Goal: Contribute content

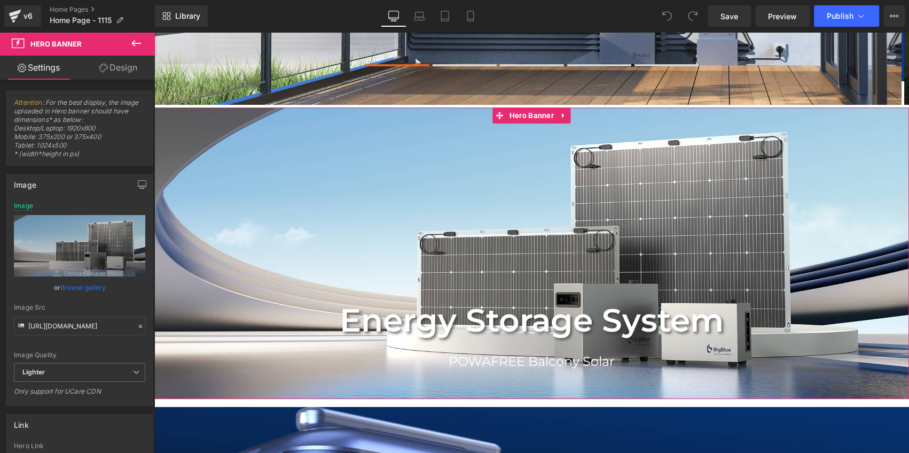
type input "C:\fakepath\POWAFREE Balcony Solar System banner.jpg"
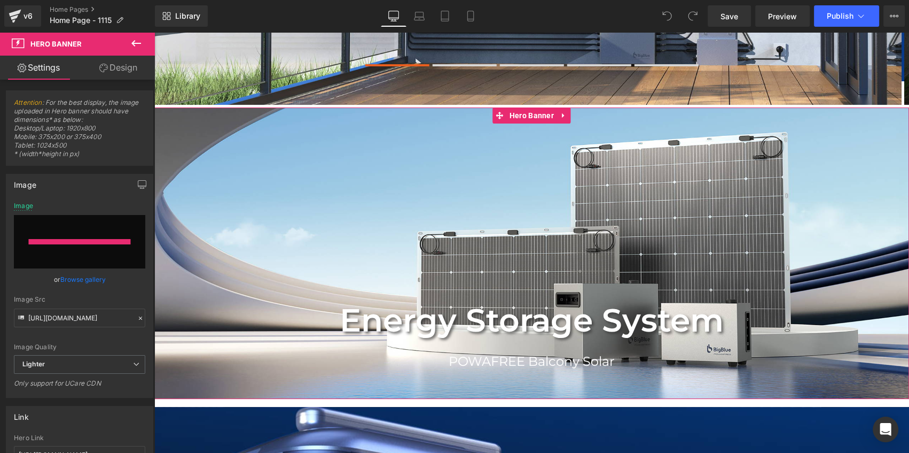
type input "[URL][DOMAIN_NAME]"
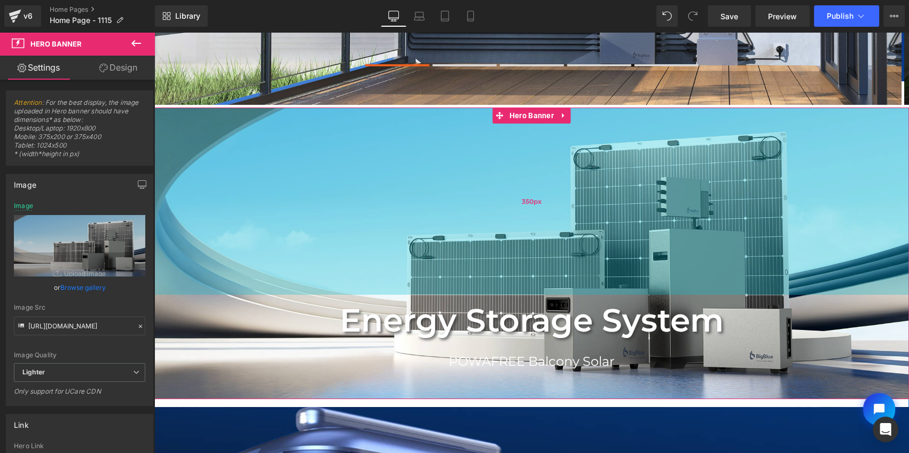
drag, startPoint x: 304, startPoint y: 276, endPoint x: 288, endPoint y: 268, distance: 17.7
click at [304, 276] on div "350px" at bounding box center [531, 200] width 755 height 187
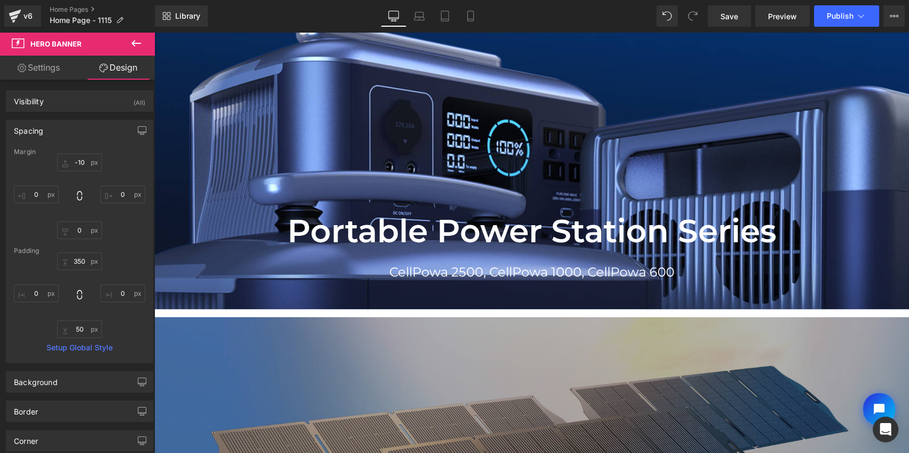
click at [43, 62] on link "Settings" at bounding box center [38, 68] width 77 height 24
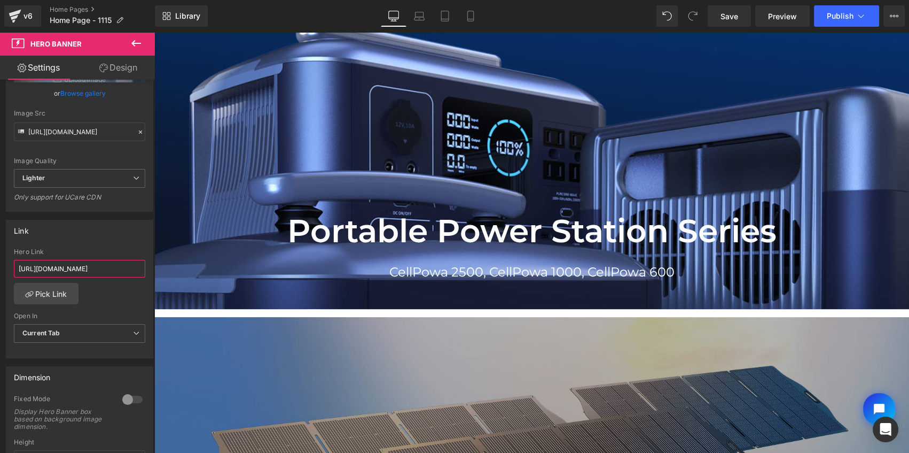
scroll to position [0, 73]
drag, startPoint x: 249, startPoint y: 302, endPoint x: 302, endPoint y: 299, distance: 53.0
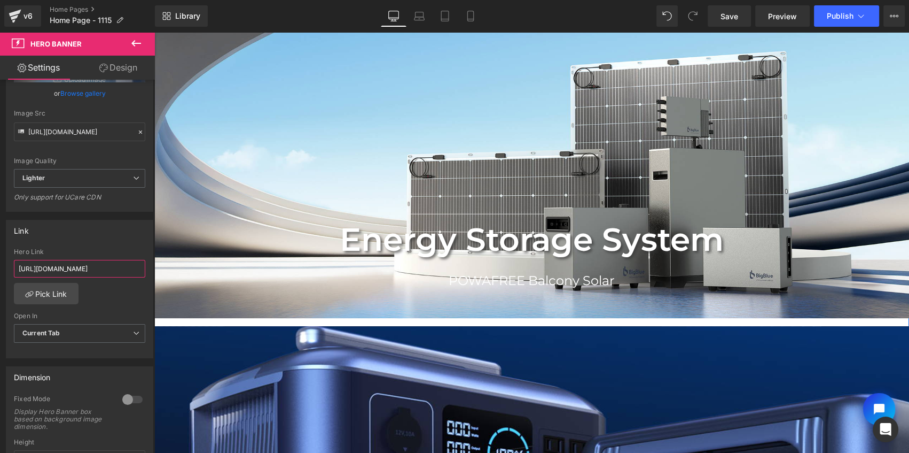
scroll to position [243, 0]
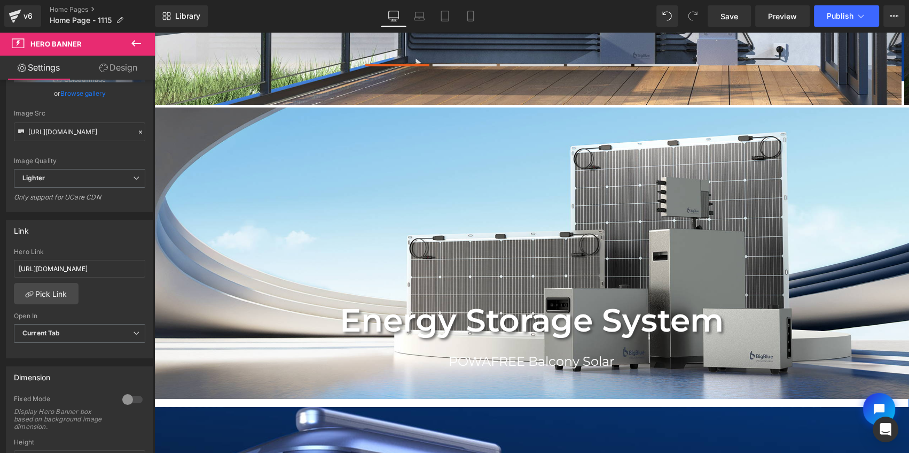
click at [386, 170] on div "Energy Storage System Text Block POWAFREE Balcony Solar Text Block Row Hero Ban…" at bounding box center [531, 252] width 755 height 291
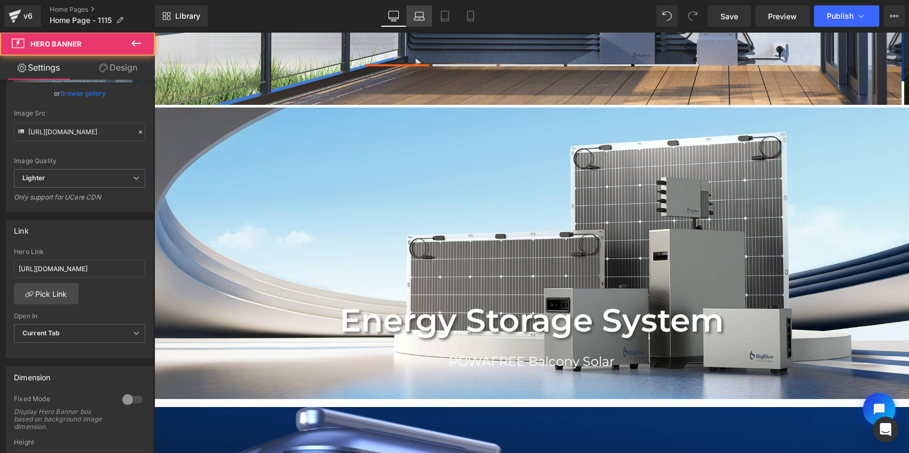
click at [426, 13] on link "Laptop" at bounding box center [420, 15] width 26 height 21
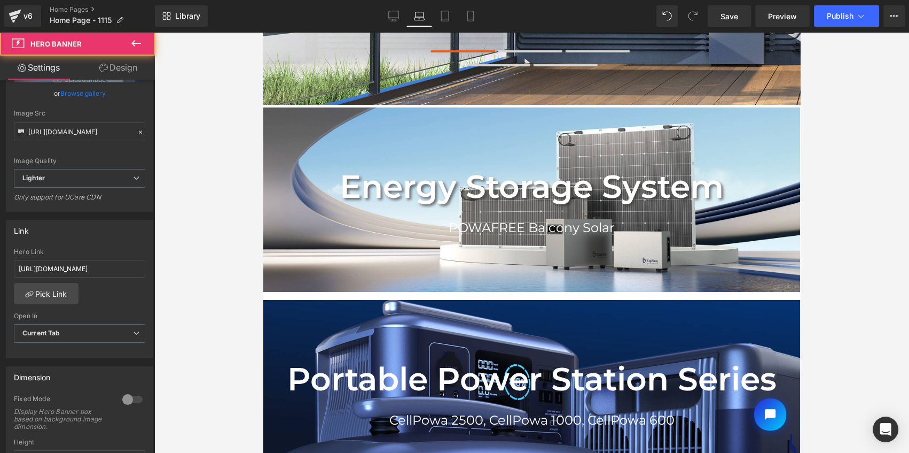
type input "[URL][DOMAIN_NAME]"
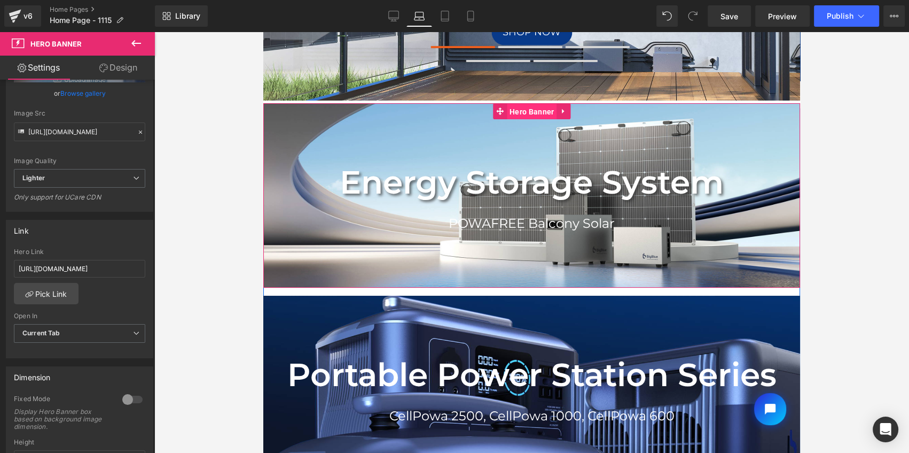
click at [530, 110] on span "Hero Banner" at bounding box center [532, 112] width 50 height 16
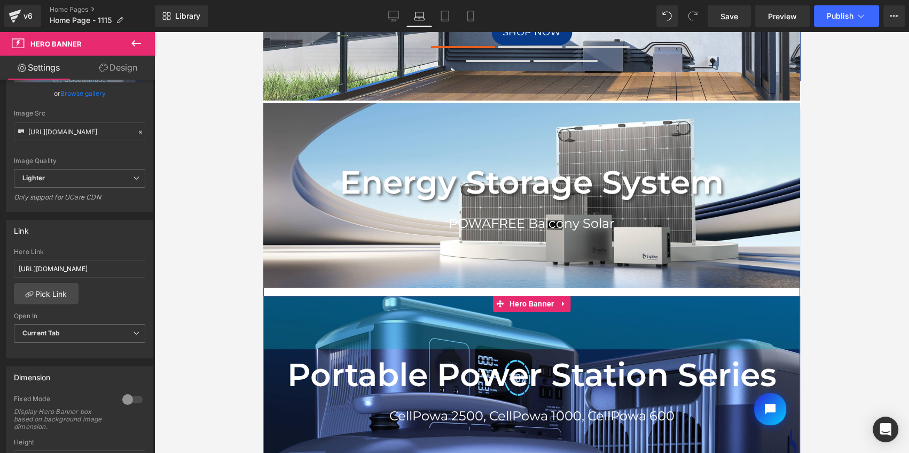
drag, startPoint x: 474, startPoint y: 329, endPoint x: 519, endPoint y: 147, distance: 186.7
click at [474, 329] on div "100px" at bounding box center [531, 321] width 537 height 53
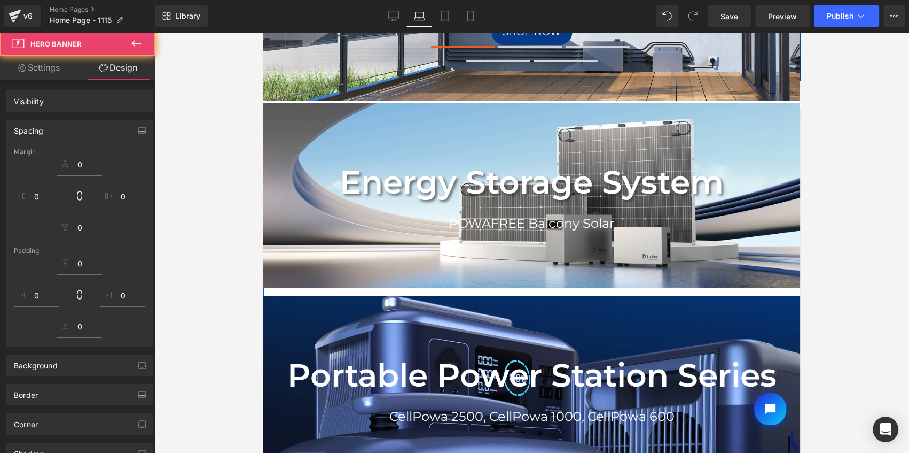
click at [520, 134] on div "Energy Storage System Text Block POWAFREE Balcony Solar Text Block Row Hero Ban…" at bounding box center [531, 195] width 537 height 184
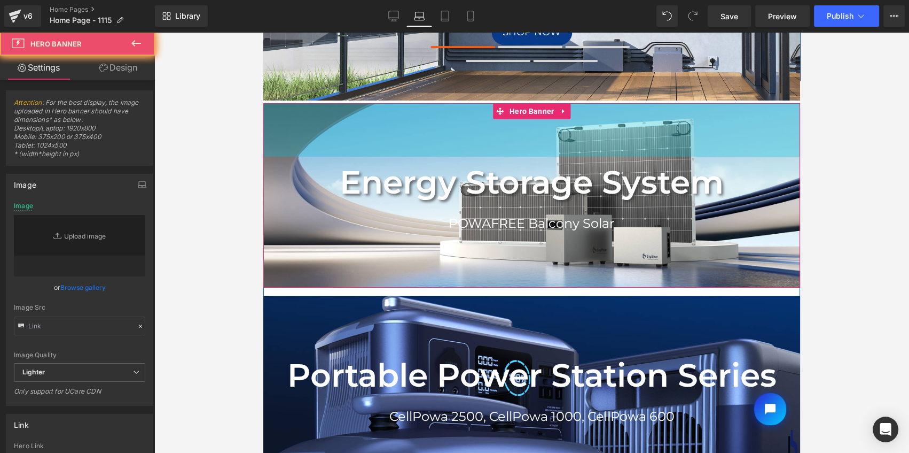
type input "[URL][DOMAIN_NAME]"
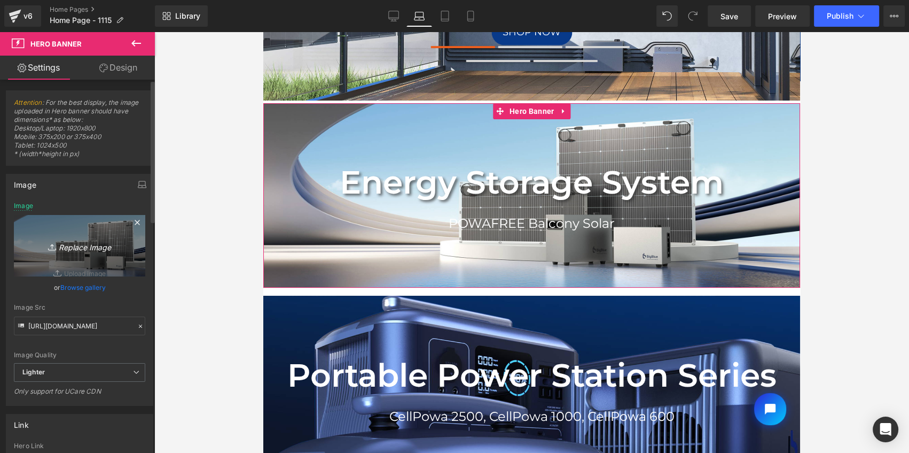
click at [81, 248] on icon "Replace Image" at bounding box center [79, 245] width 85 height 13
type input "C:\fakepath\POWAFREE Balcony Solar System banner.jpg"
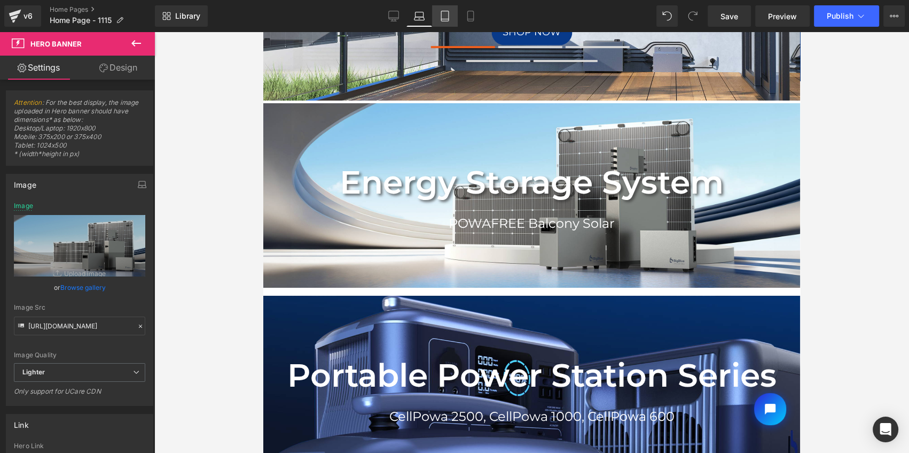
click at [445, 14] on icon at bounding box center [445, 16] width 11 height 11
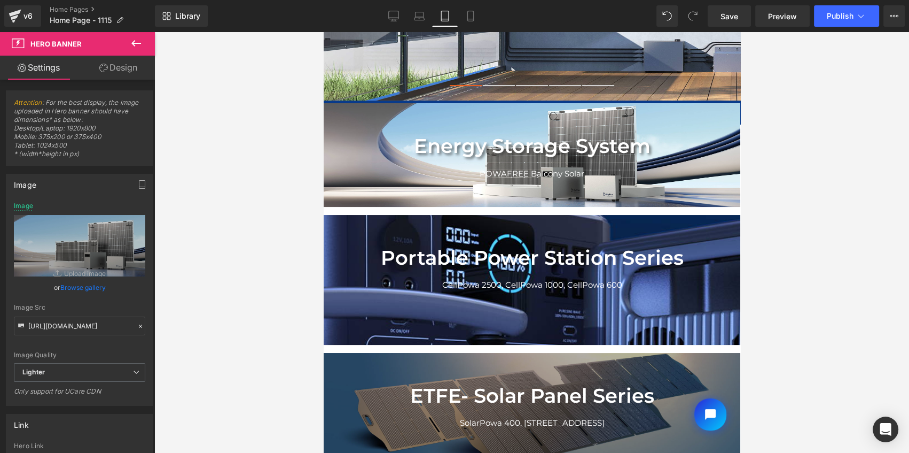
type input "[URL][DOMAIN_NAME]"
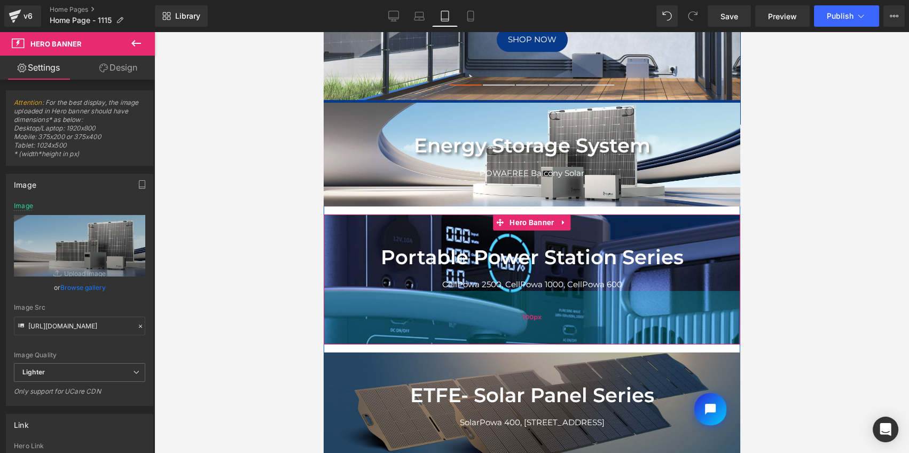
click at [431, 322] on div "100px" at bounding box center [531, 317] width 417 height 53
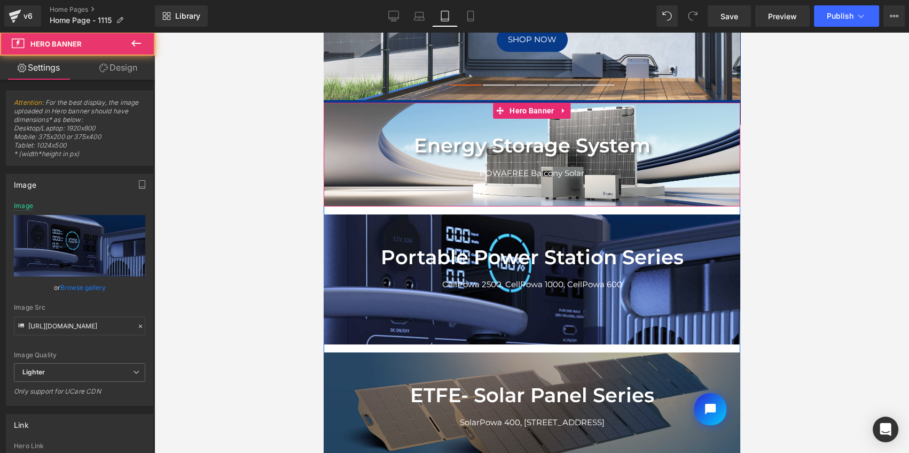
click at [323, 32] on div at bounding box center [323, 32] width 0 height 0
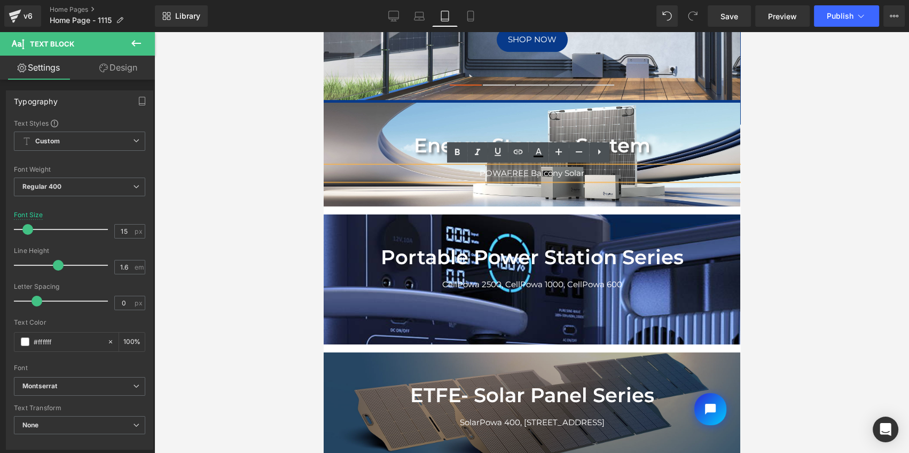
click at [387, 116] on div at bounding box center [531, 154] width 417 height 103
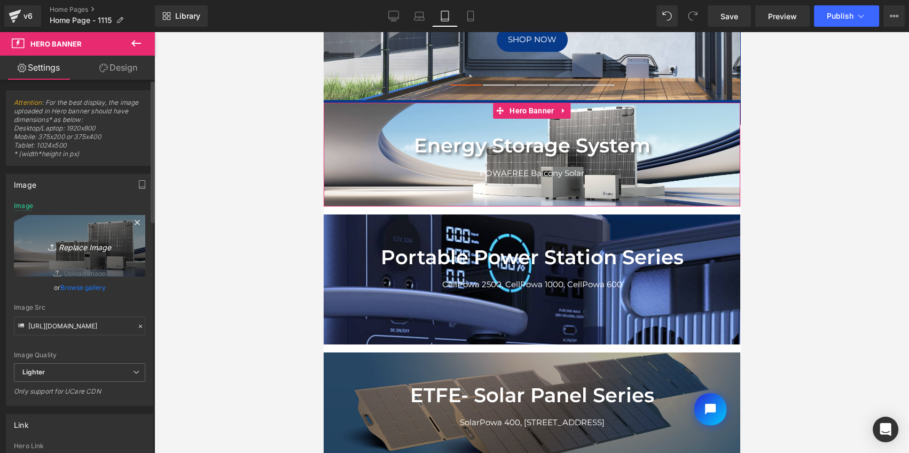
click at [58, 236] on link "Replace Image" at bounding box center [79, 245] width 131 height 61
type input "C:\fakepath\POWAFREE Balcony Solar System banner.jpg"
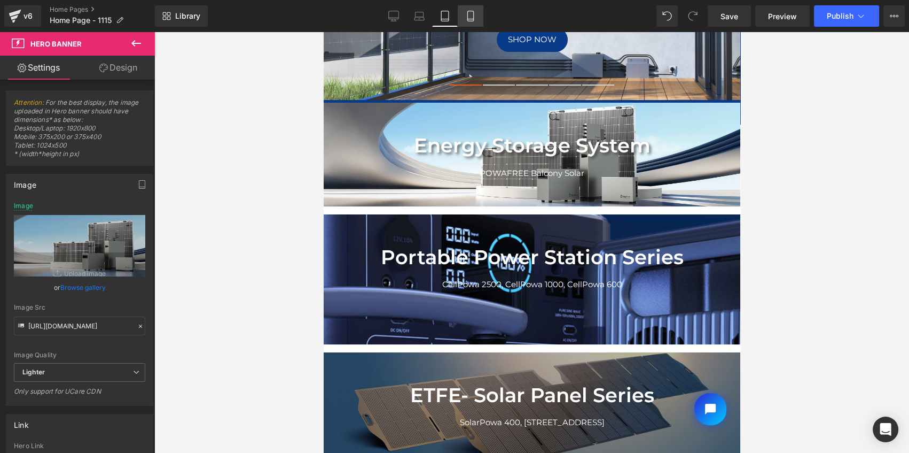
click at [464, 13] on link "Mobile" at bounding box center [471, 15] width 26 height 21
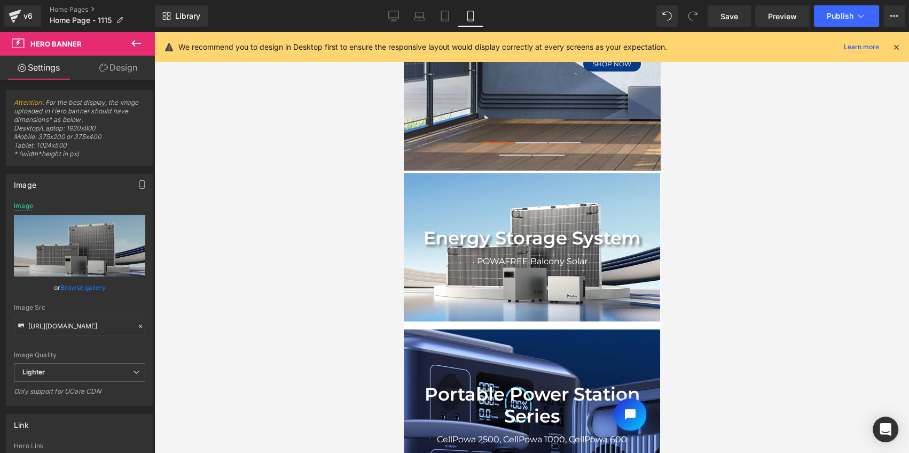
type input "[URL][DOMAIN_NAME]"
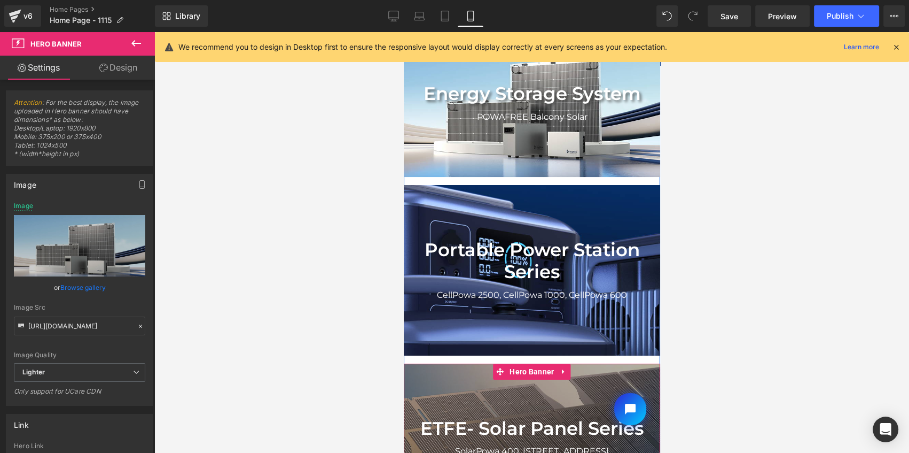
click at [551, 368] on div at bounding box center [531, 437] width 256 height 148
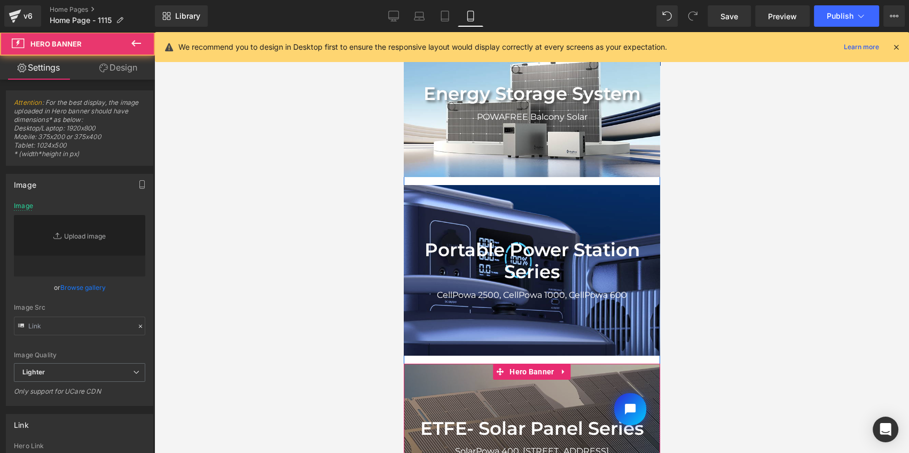
type input "[URL][DOMAIN_NAME]"
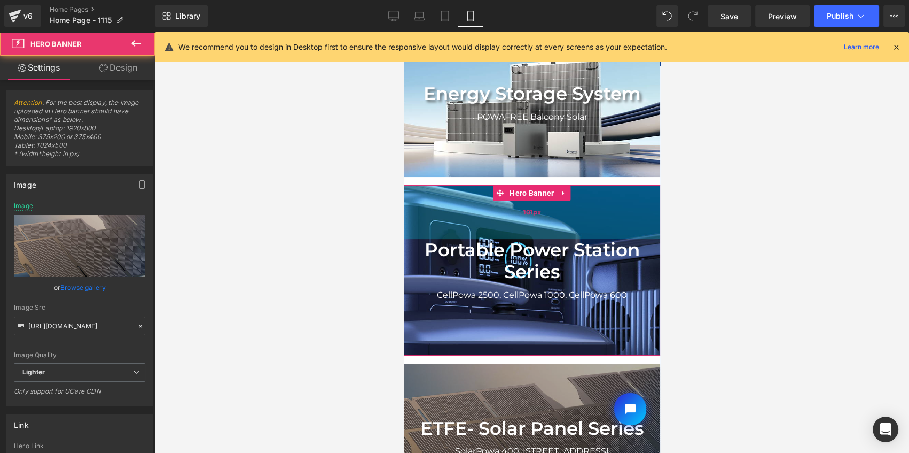
click at [579, 200] on div "101px" at bounding box center [531, 212] width 256 height 54
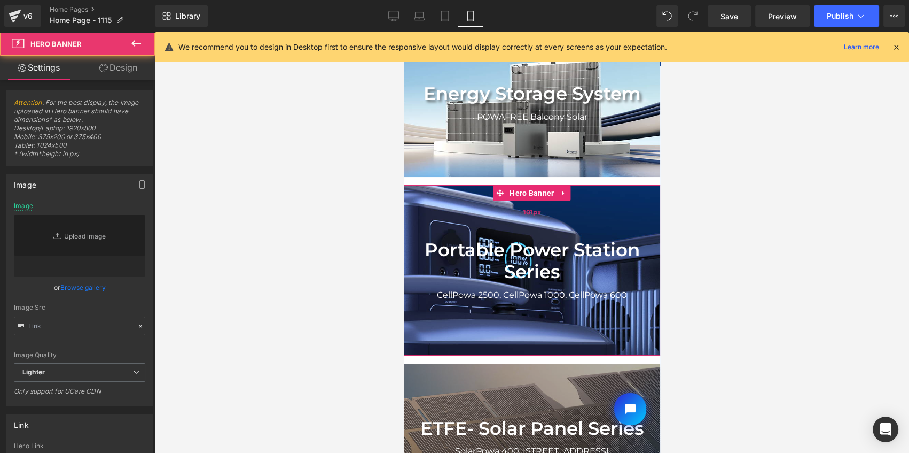
type input "[URL][DOMAIN_NAME]"
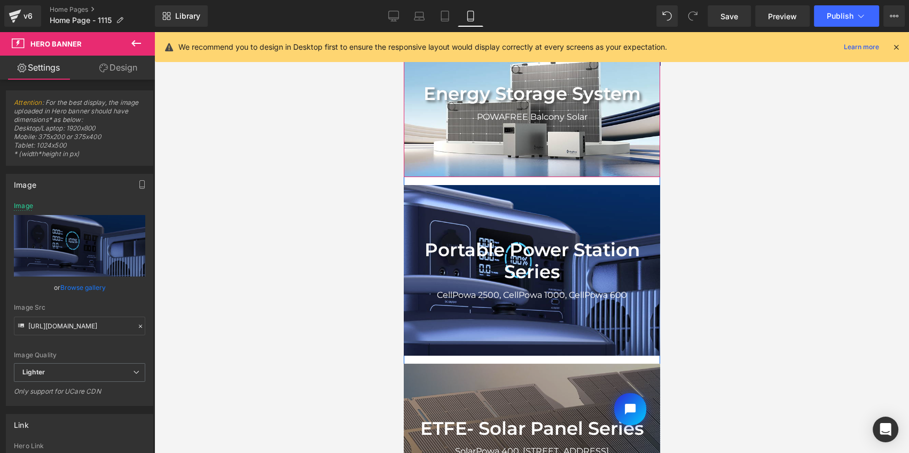
click at [612, 71] on div at bounding box center [531, 103] width 256 height 148
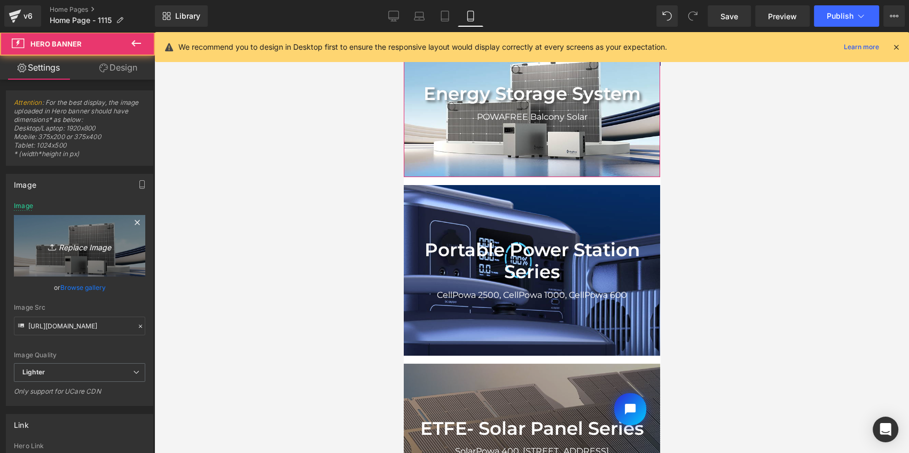
click at [114, 240] on icon "Replace Image" at bounding box center [79, 245] width 85 height 13
type input "C:\fakepath\POWAFREE Balcony Solar System banner-mob.jpg"
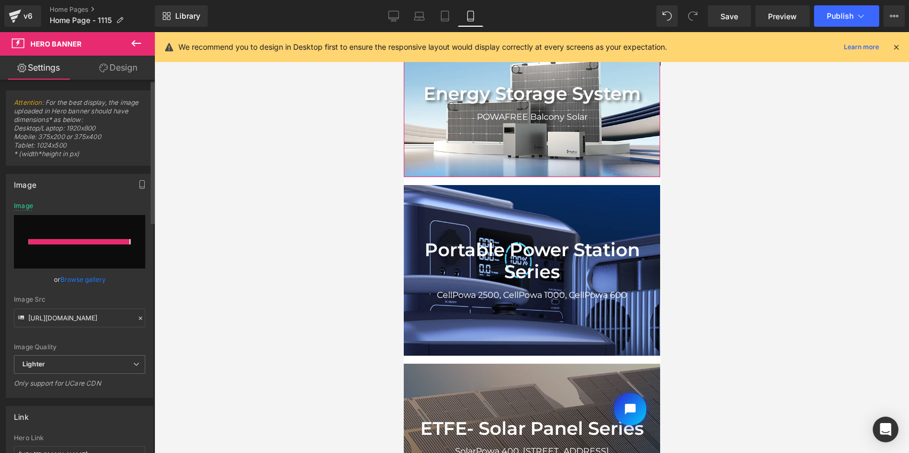
type input "[URL][DOMAIN_NAME]"
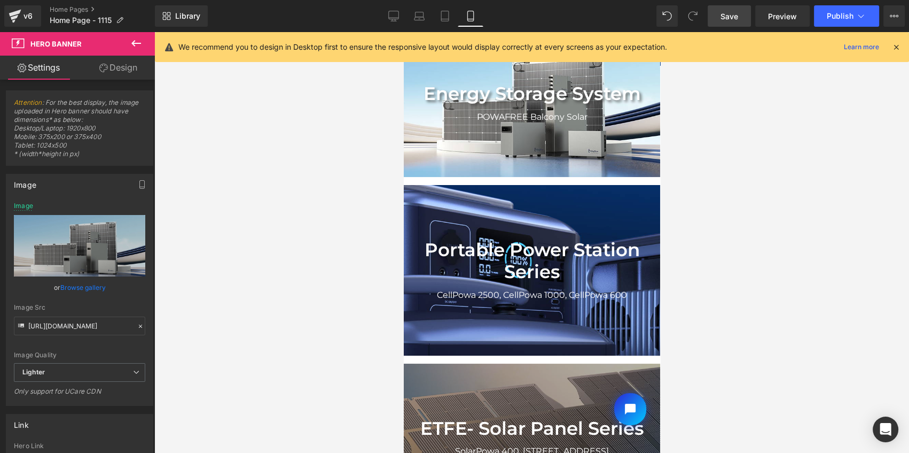
click at [726, 22] on link "Save" at bounding box center [729, 15] width 43 height 21
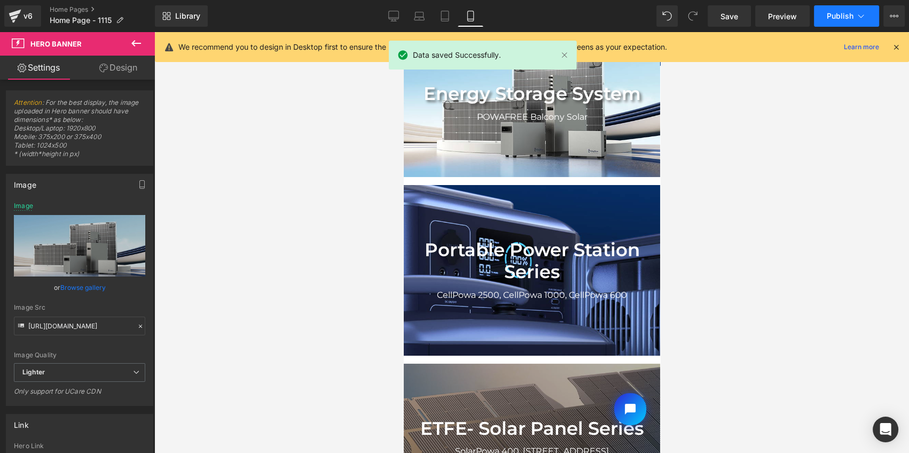
click at [841, 14] on span "Publish" at bounding box center [840, 16] width 27 height 9
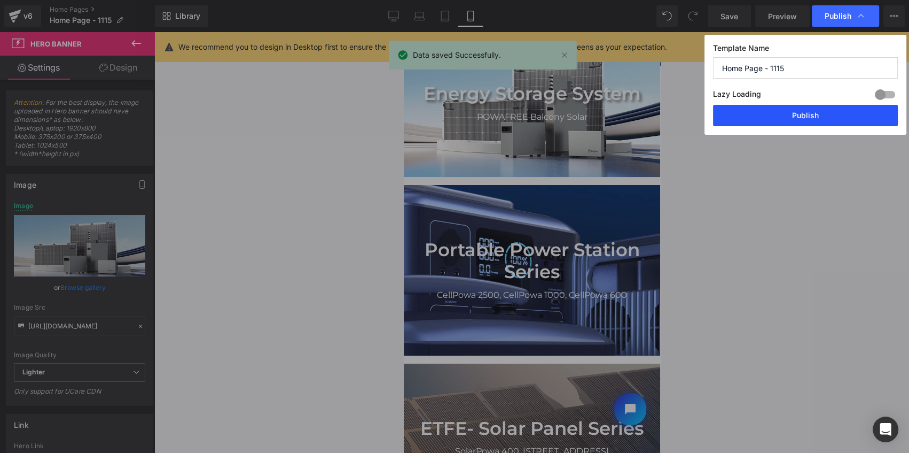
click at [787, 115] on button "Publish" at bounding box center [805, 115] width 185 height 21
